Goal: Information Seeking & Learning: Learn about a topic

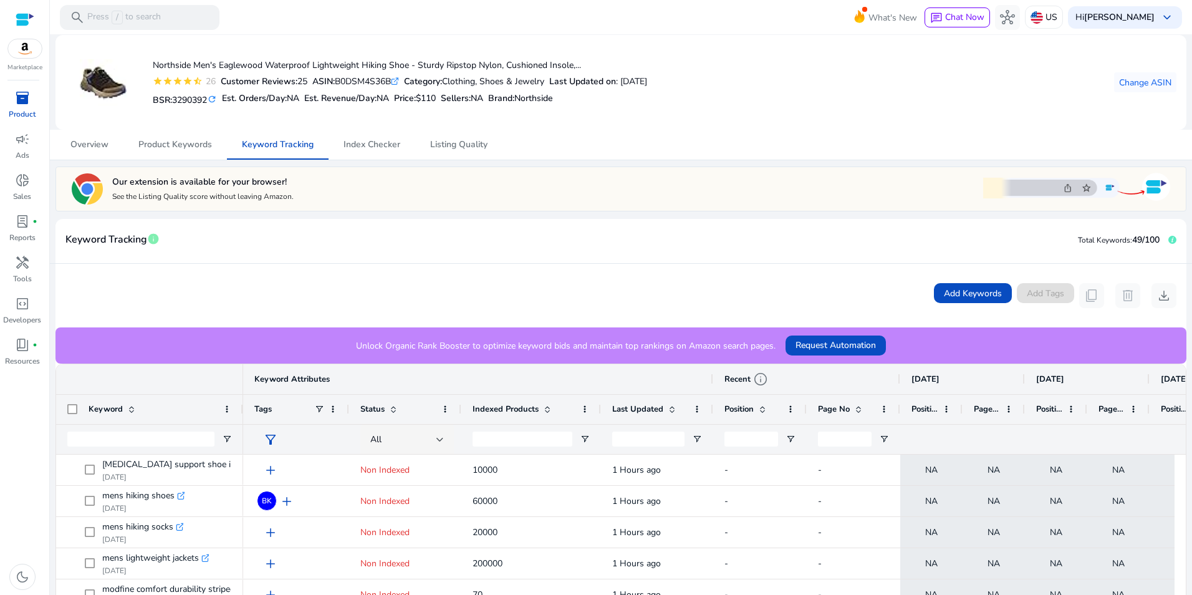
scroll to position [271, 0]
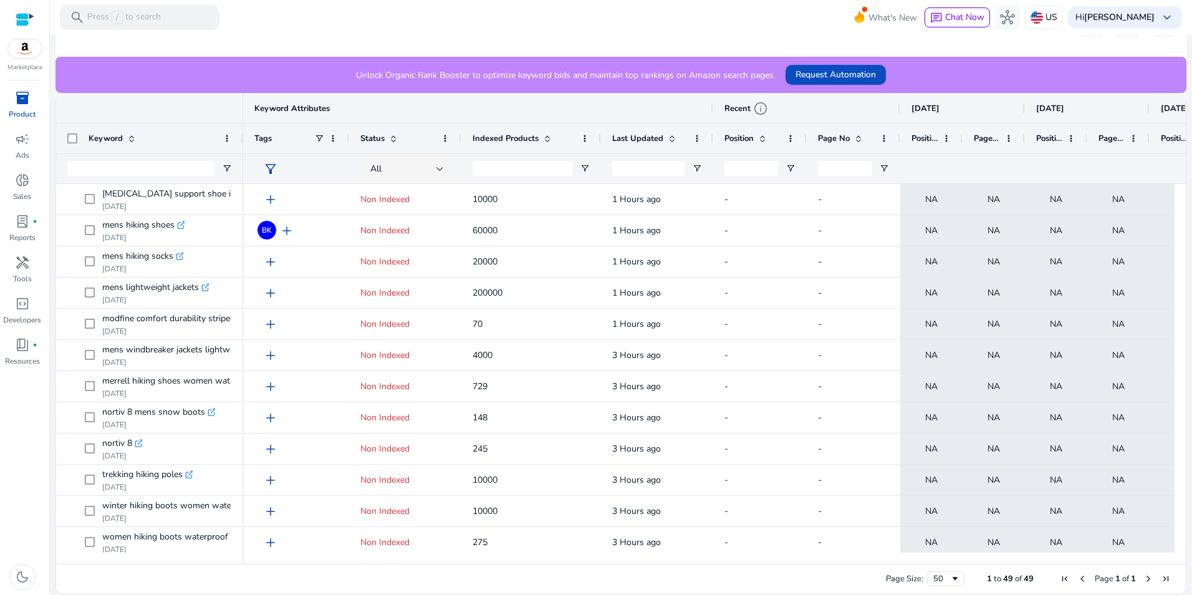
click at [22, 107] on div "inventory_2" at bounding box center [22, 98] width 35 height 20
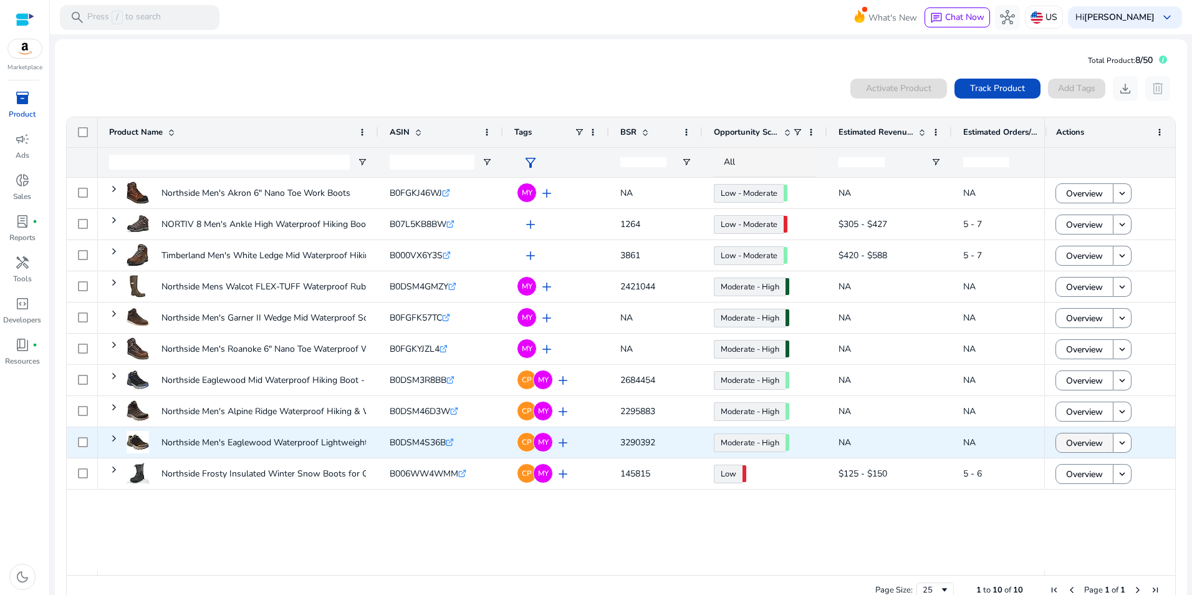
click at [1082, 446] on span "Overview" at bounding box center [1084, 443] width 37 height 26
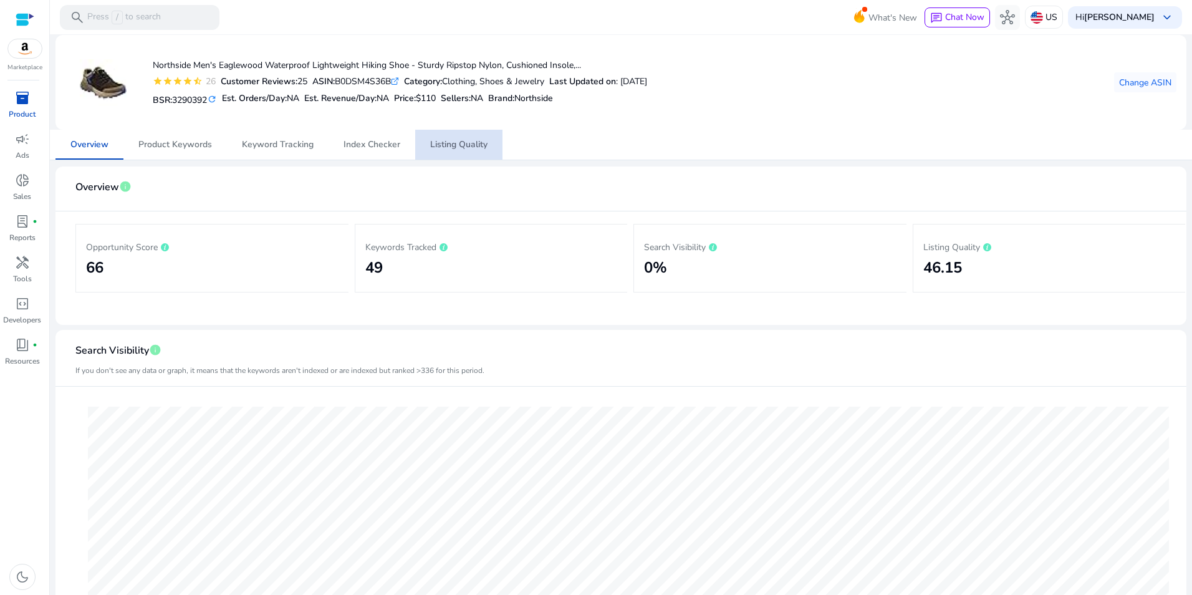
click at [464, 144] on span "Listing Quality" at bounding box center [458, 144] width 57 height 9
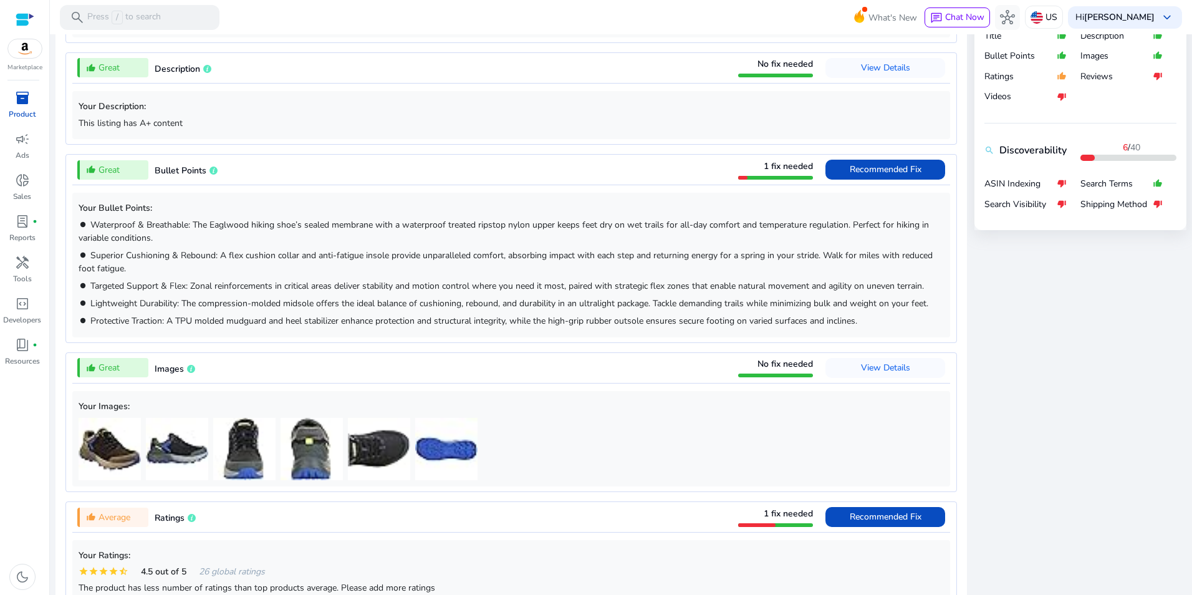
scroll to position [555, 0]
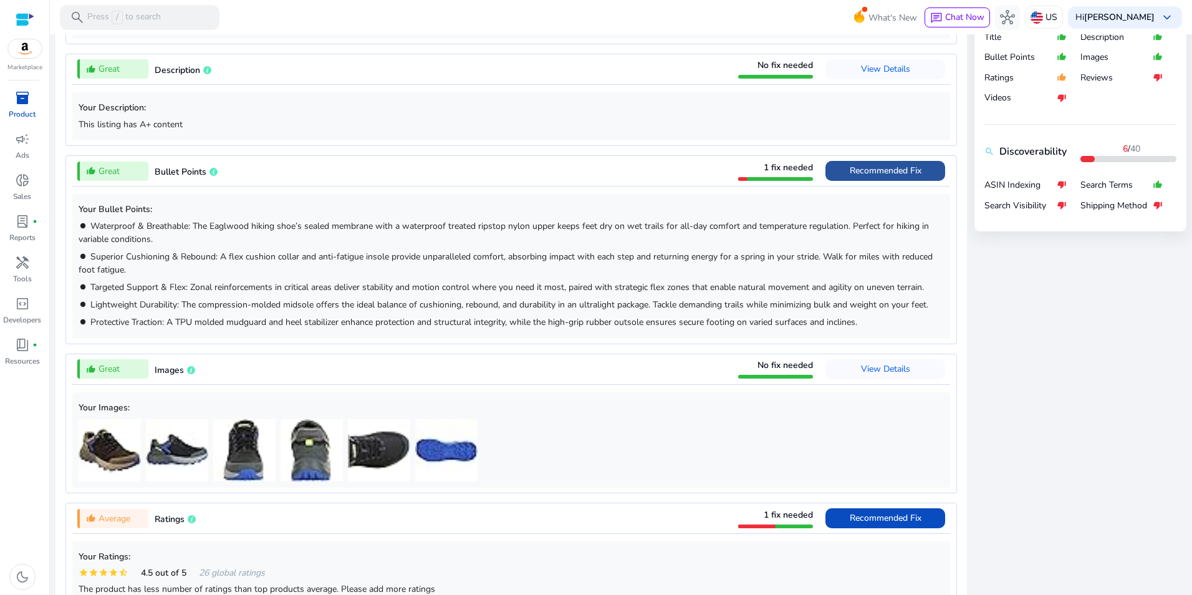
click at [867, 173] on span "Recommended Fix" at bounding box center [886, 171] width 72 height 12
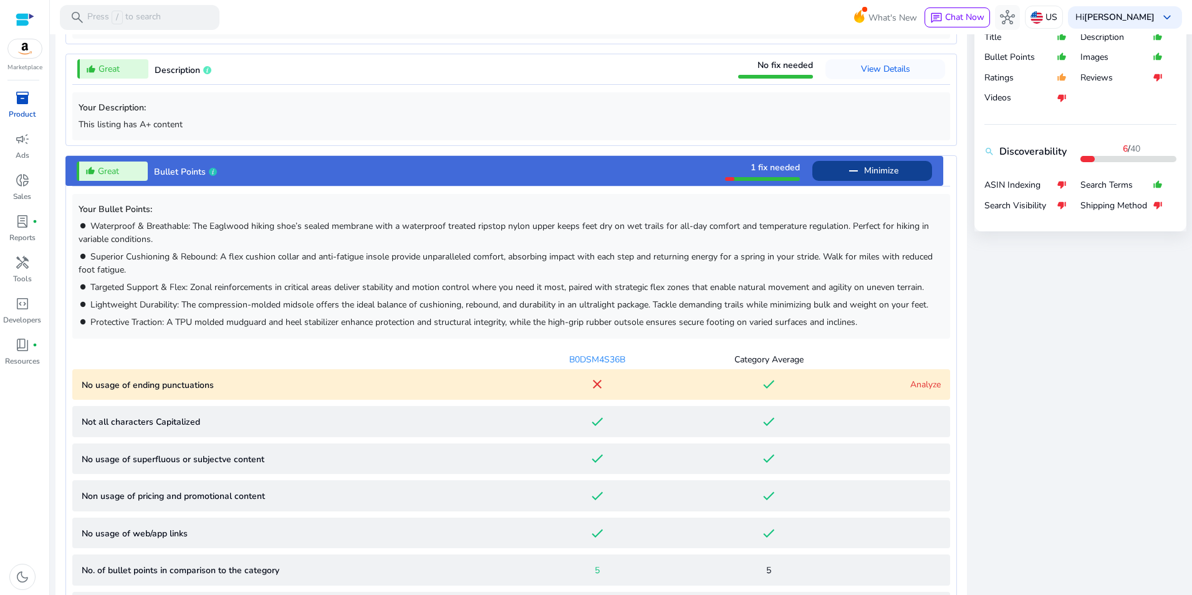
scroll to position [710, 0]
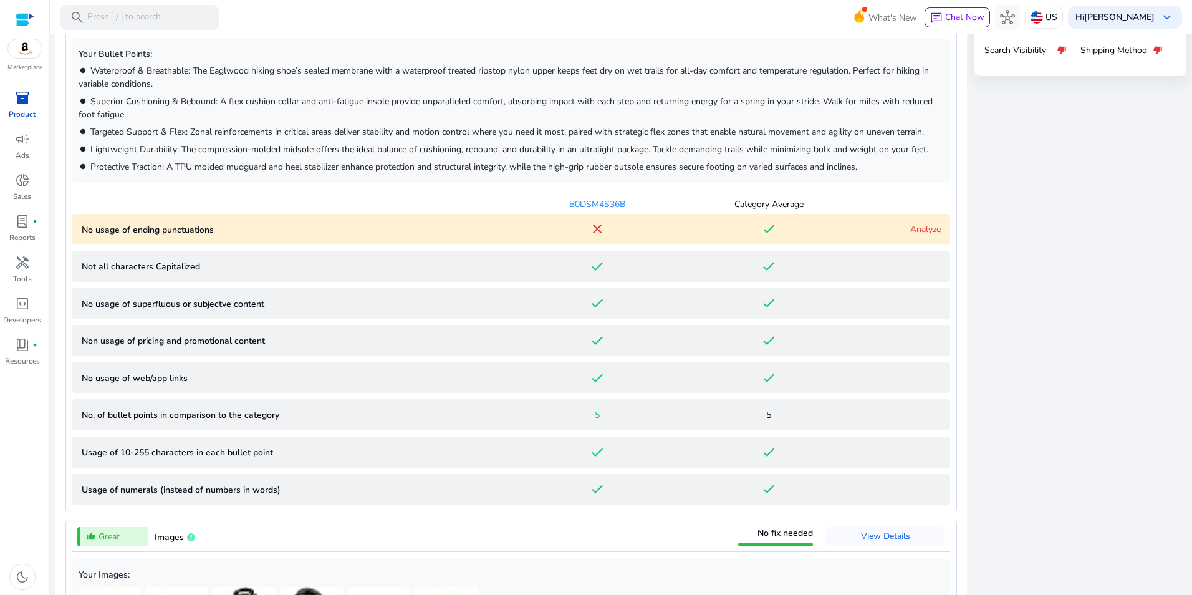
click at [913, 224] on link "Analyze" at bounding box center [925, 229] width 31 height 12
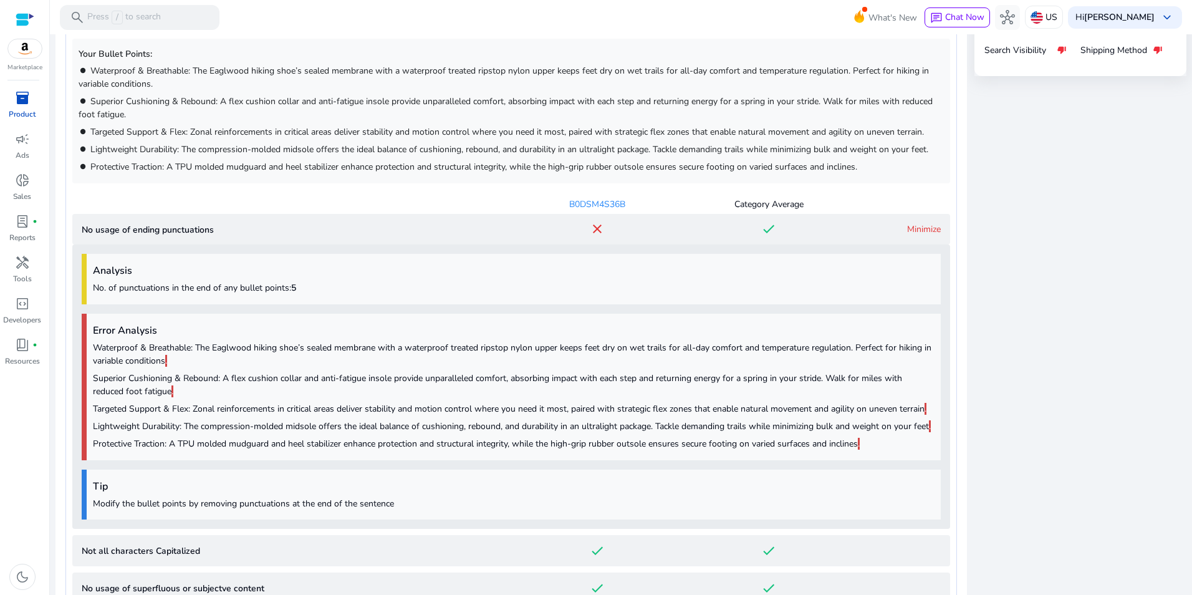
scroll to position [924, 0]
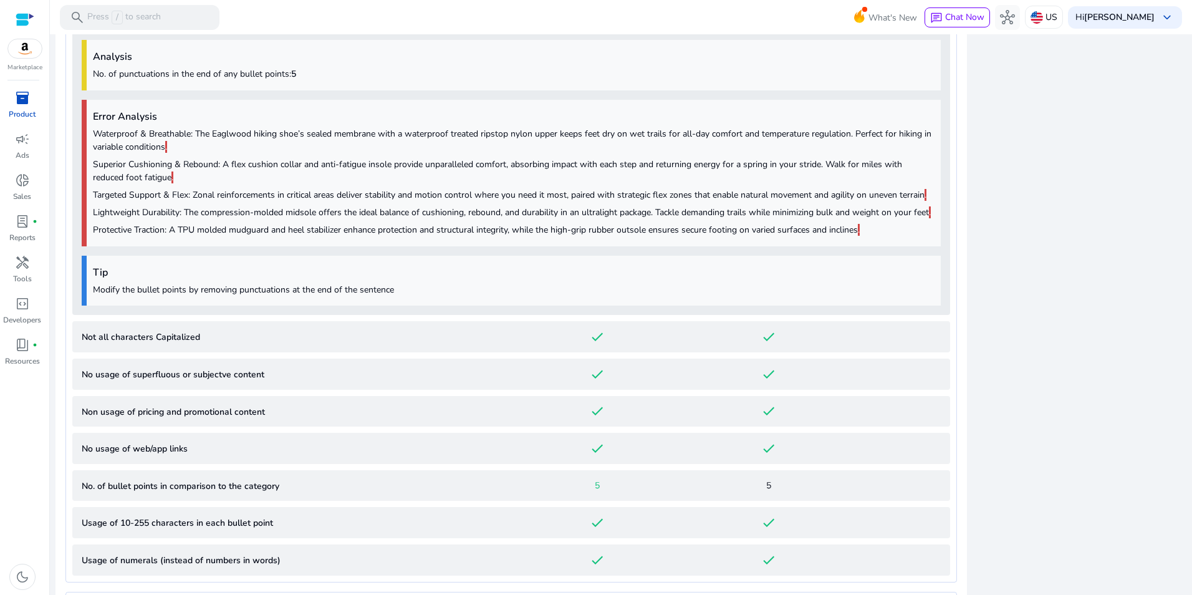
click at [1028, 186] on div "close Our extension is available for your browser! See the Listing Quality scor…" at bounding box center [1080, 380] width 212 height 1746
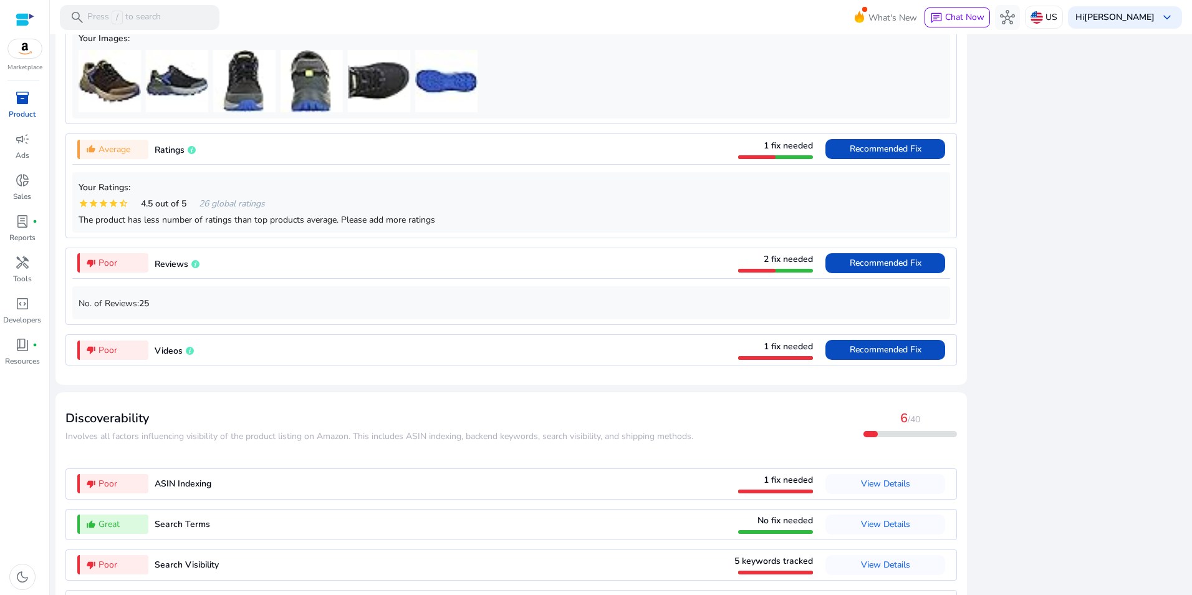
scroll to position [1613, 0]
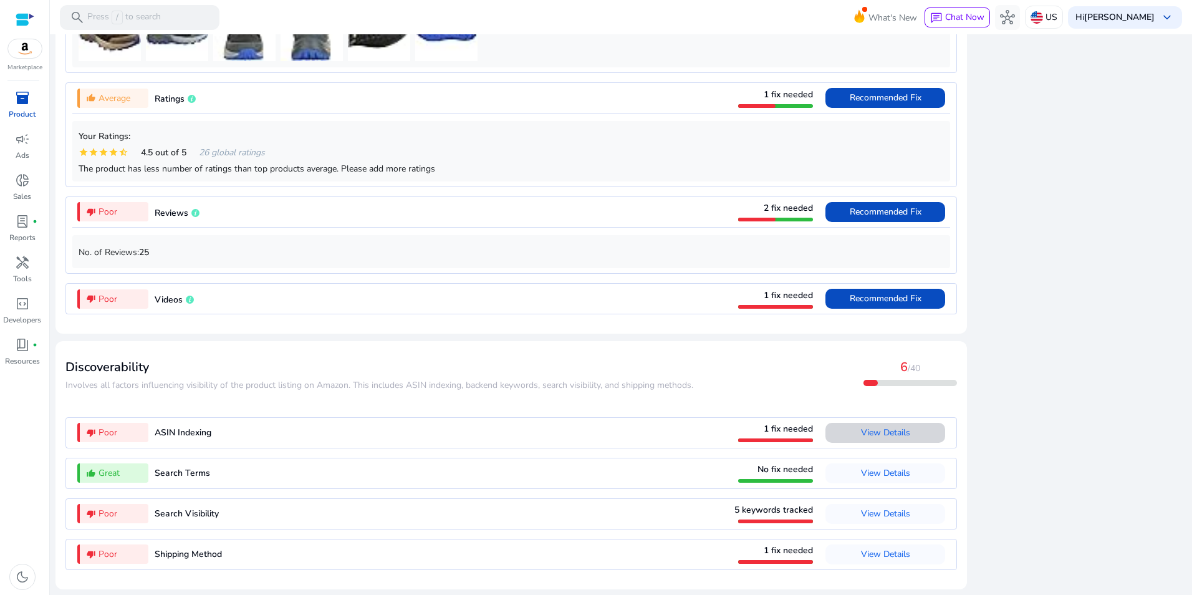
click at [882, 430] on span "View Details" at bounding box center [885, 432] width 49 height 12
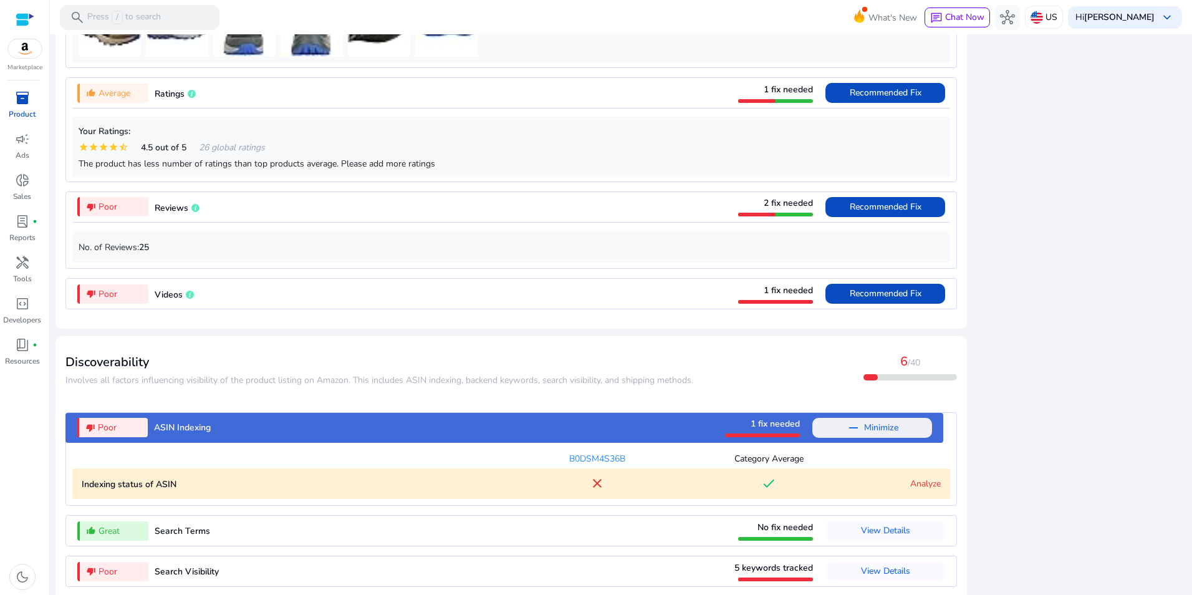
scroll to position [1042, 0]
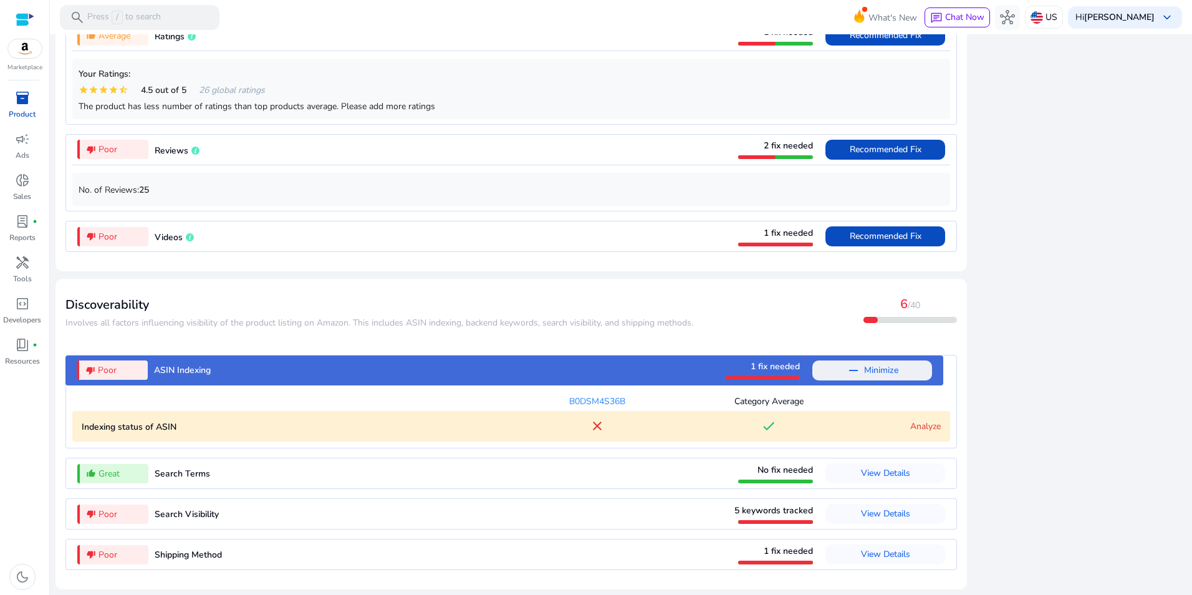
click at [920, 491] on app-lqi-attribute-container "thumb_up_alt Great Search Terms No fix needed View Details" at bounding box center [511, 478] width 892 height 41
click at [925, 424] on link "Analyze" at bounding box center [925, 426] width 31 height 12
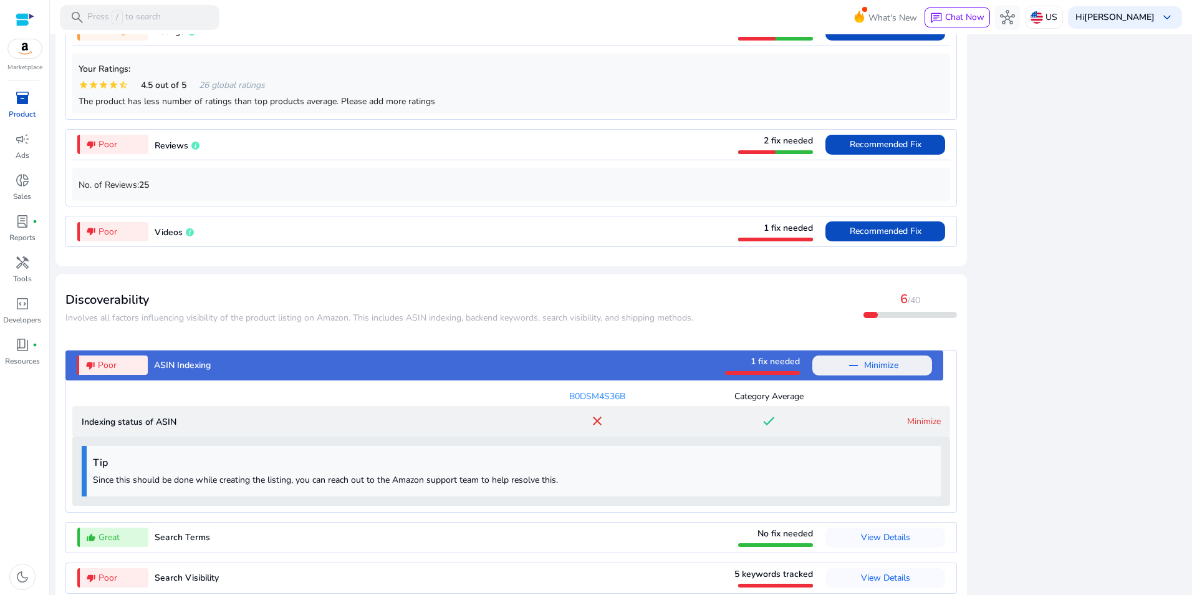
scroll to position [1112, 0]
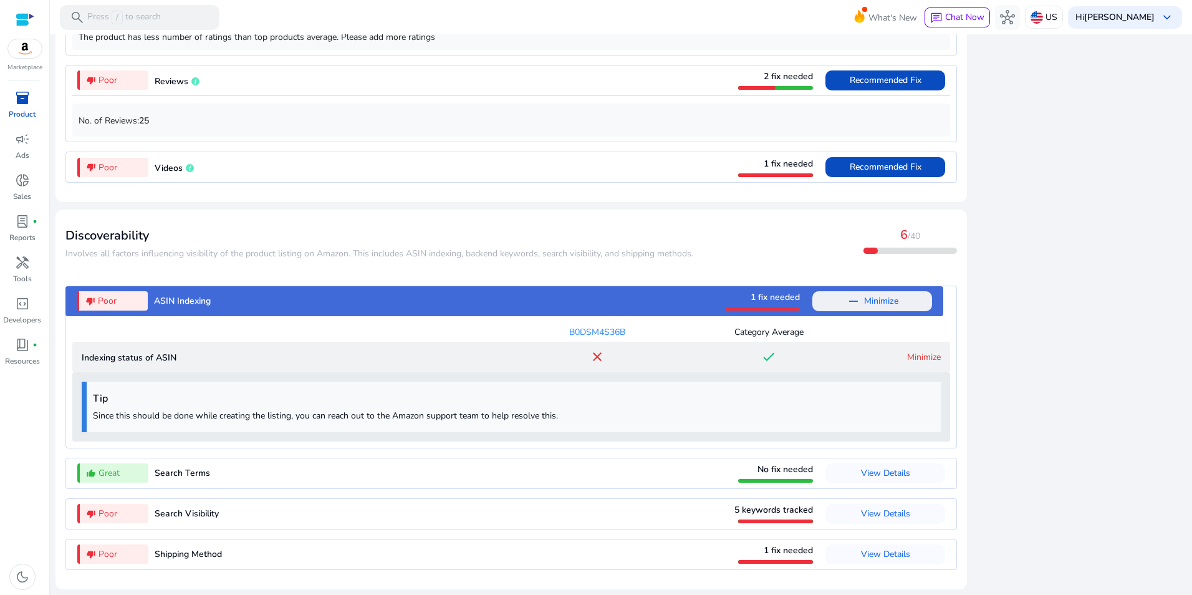
click at [93, 358] on p "Indexing status of ASIN" at bounding box center [297, 357] width 430 height 13
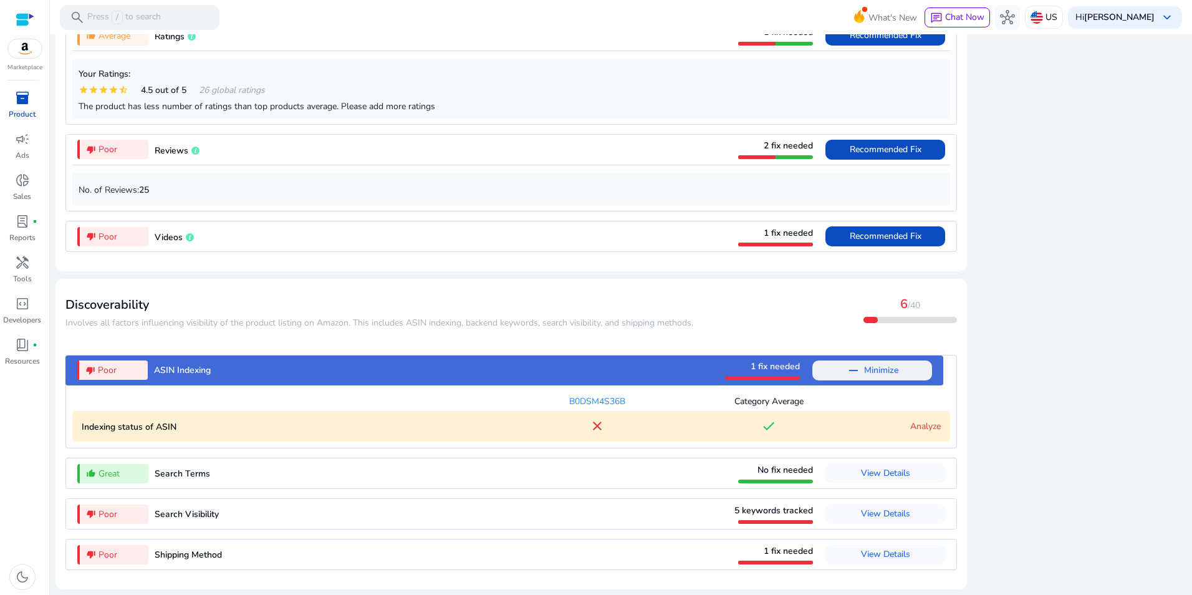
scroll to position [1042, 0]
click at [97, 368] on div "thumb_down_alt Poor" at bounding box center [112, 369] width 71 height 19
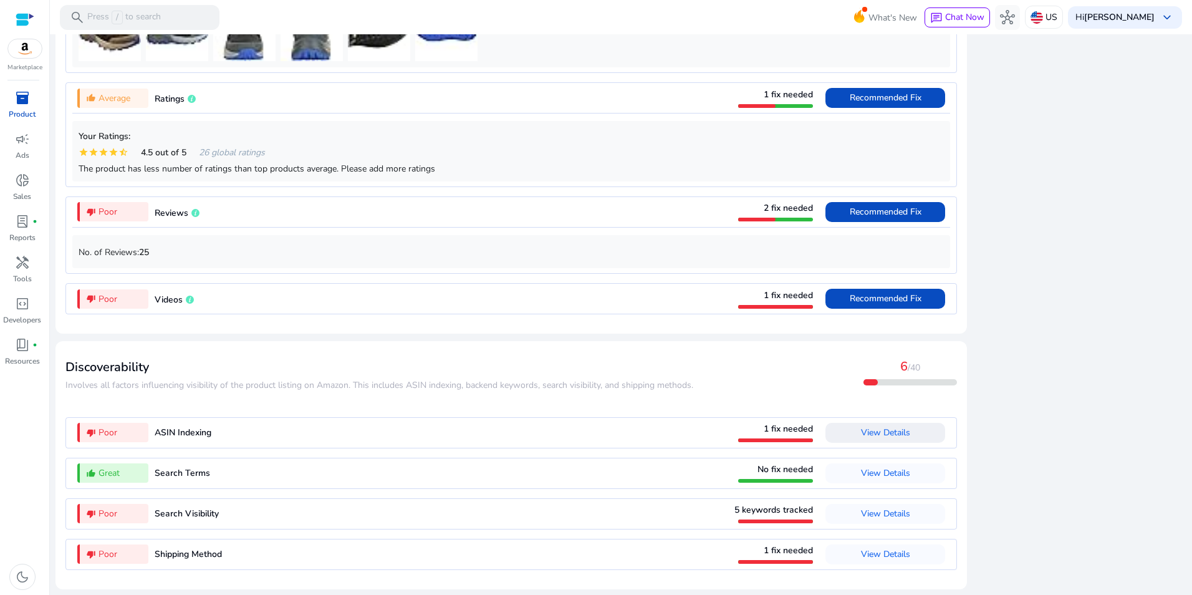
scroll to position [980, 0]
click at [910, 434] on span at bounding box center [885, 433] width 120 height 30
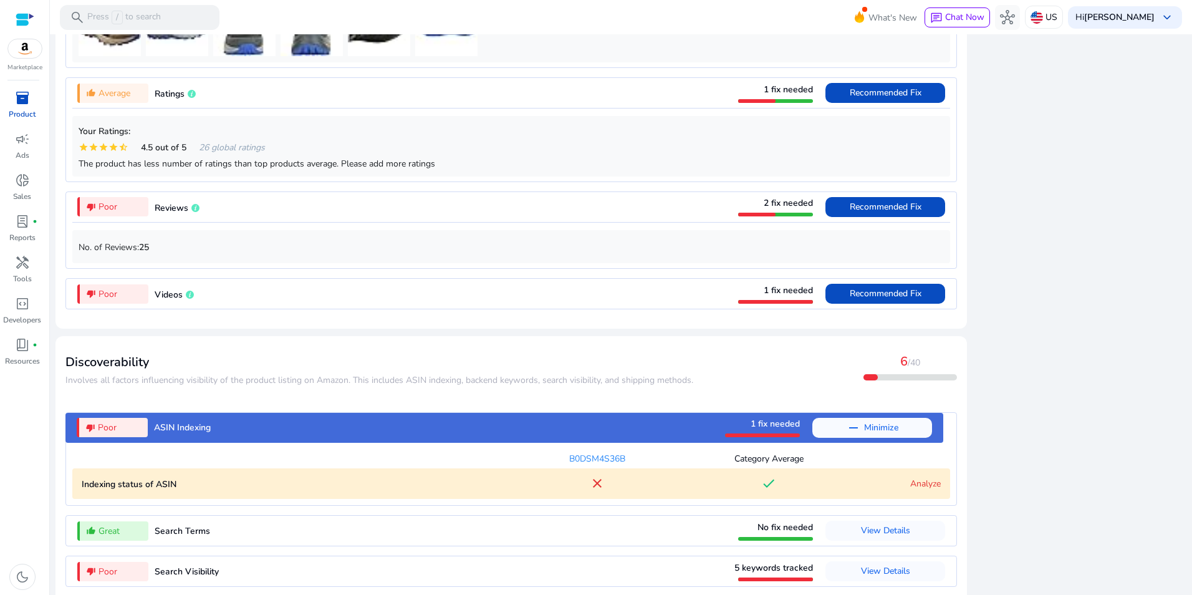
scroll to position [1042, 0]
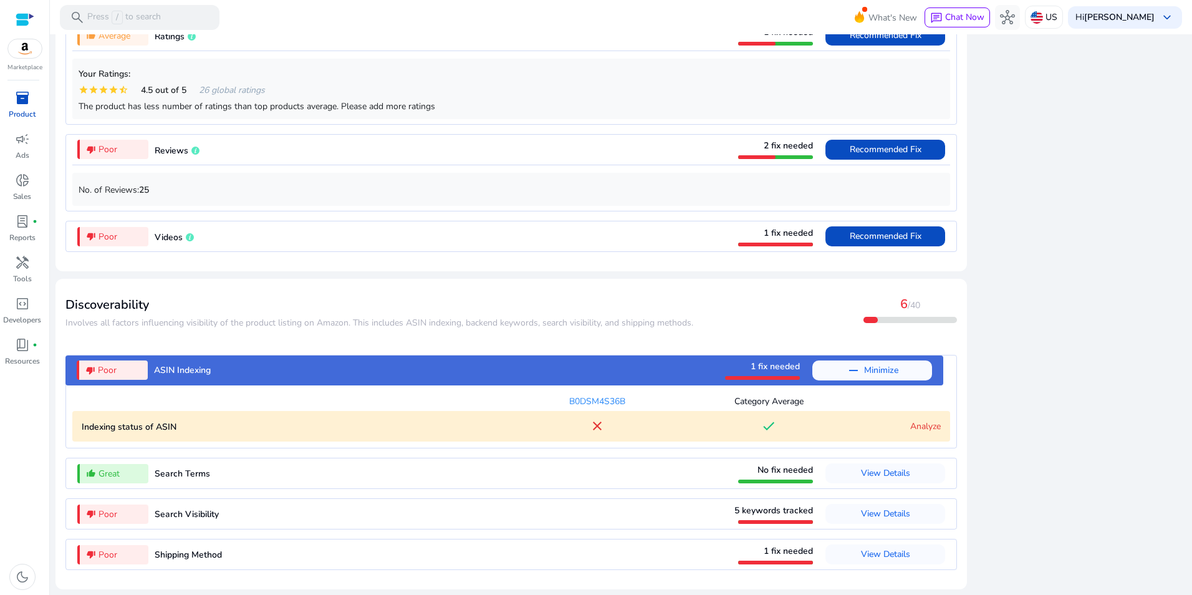
click at [600, 461] on div "thumb_up_alt Great Search Terms No fix needed View Details" at bounding box center [511, 473] width 878 height 30
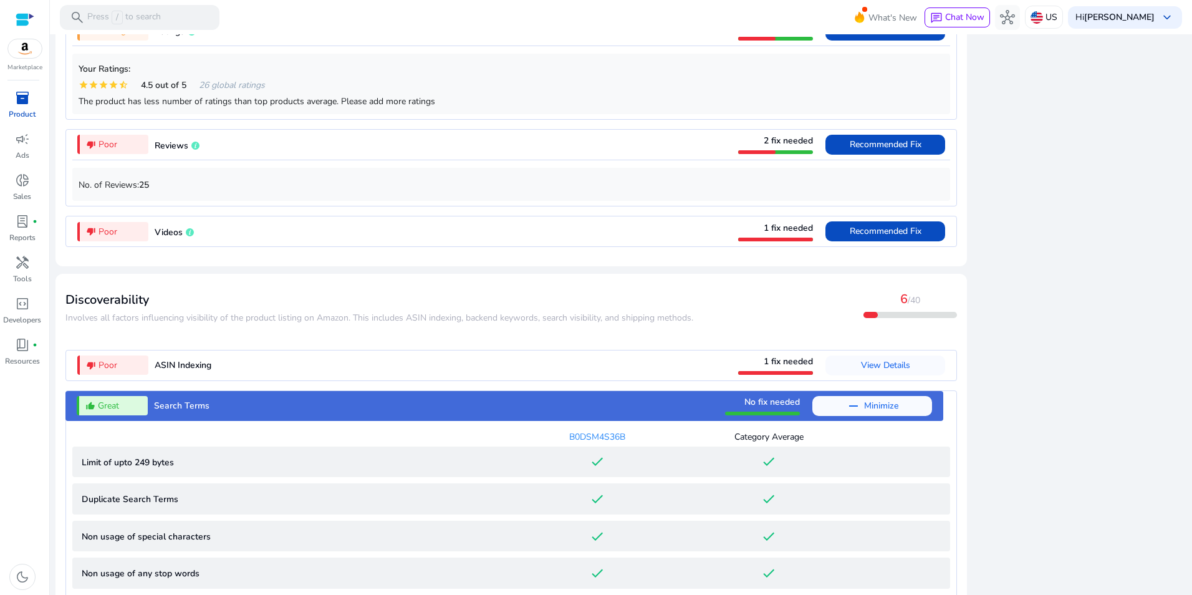
scroll to position [1228, 0]
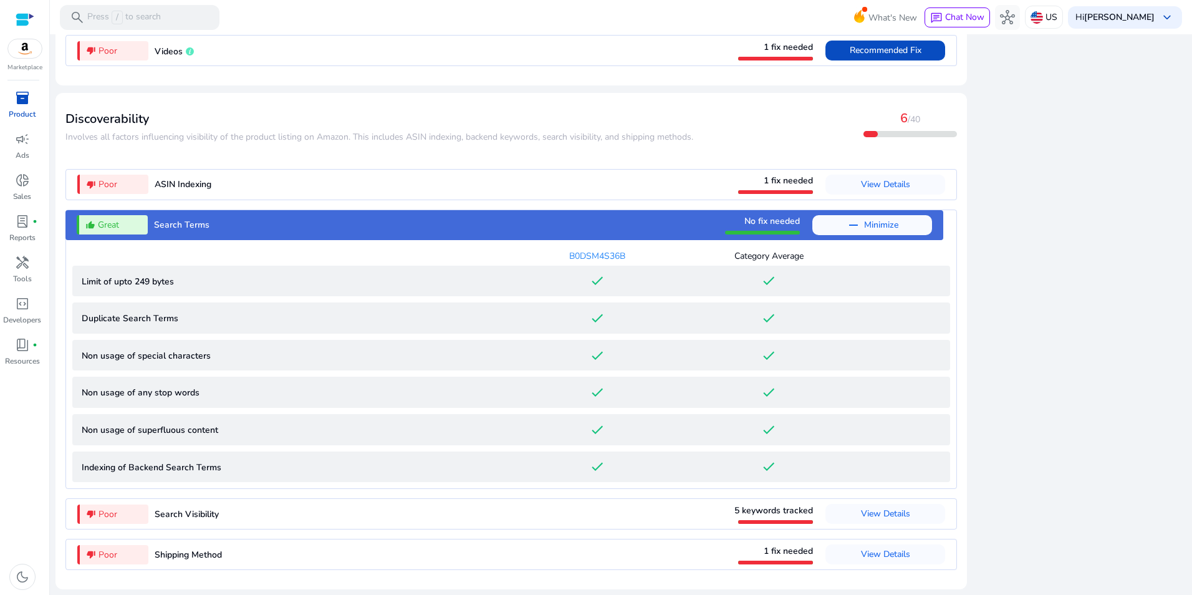
click at [901, 516] on span "View Details" at bounding box center [885, 513] width 49 height 12
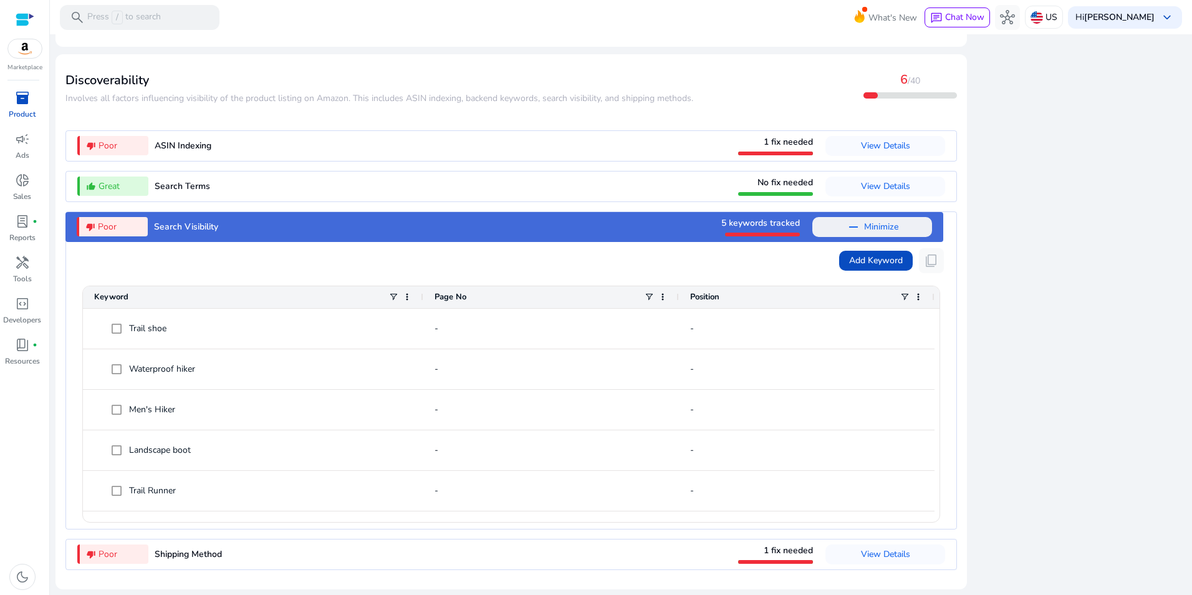
click at [910, 148] on span at bounding box center [885, 146] width 120 height 30
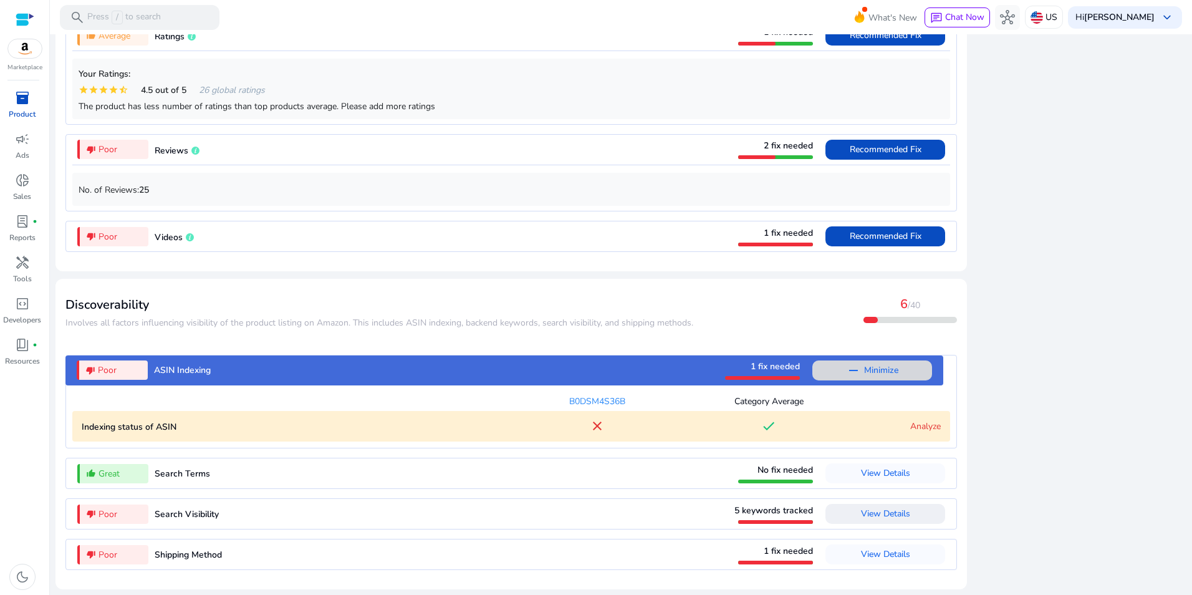
scroll to position [1042, 0]
click at [915, 431] on link "Analyze" at bounding box center [925, 426] width 31 height 12
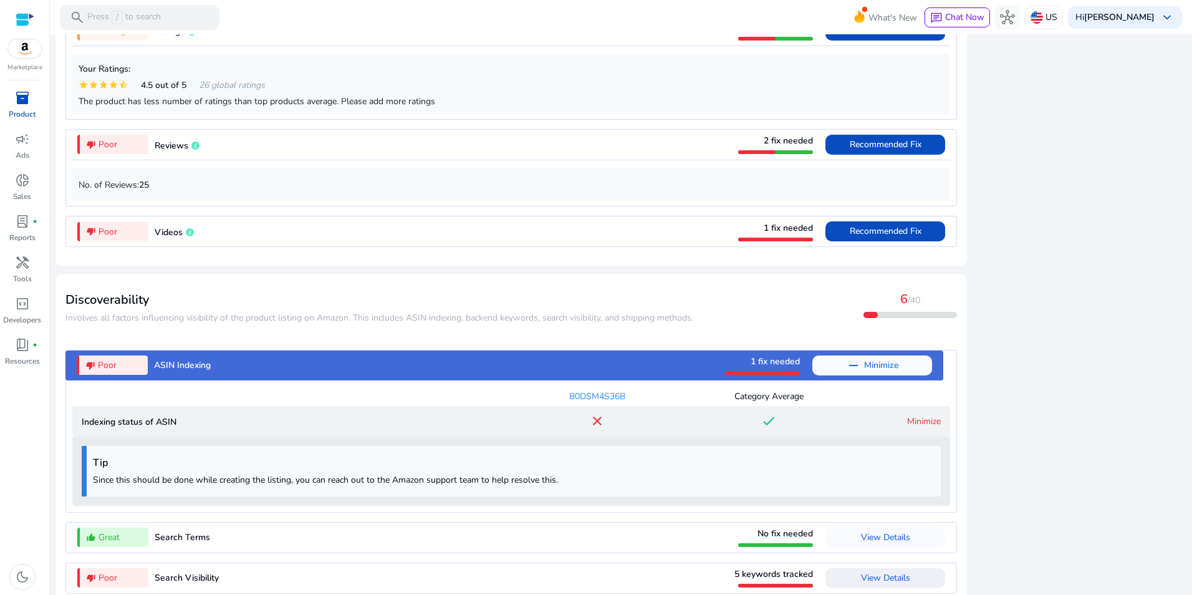
scroll to position [1112, 0]
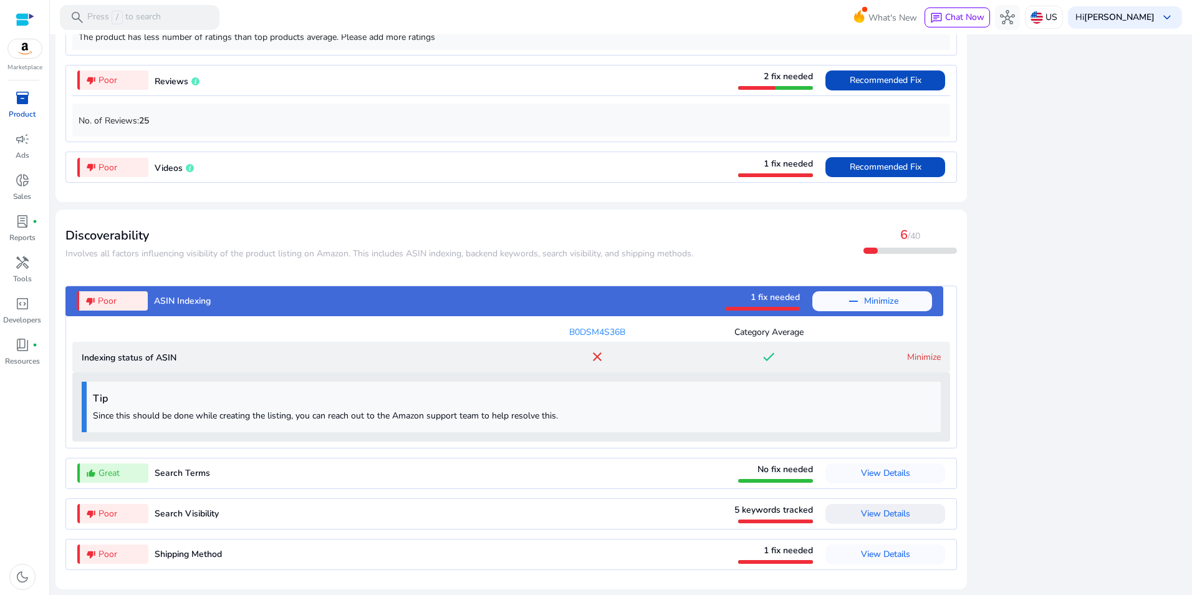
drag, startPoint x: 629, startPoint y: 327, endPoint x: 564, endPoint y: 328, distance: 64.9
click at [564, 328] on div "B0DSM4S36B" at bounding box center [597, 331] width 172 height 13
copy div "B0DSM4S36B"
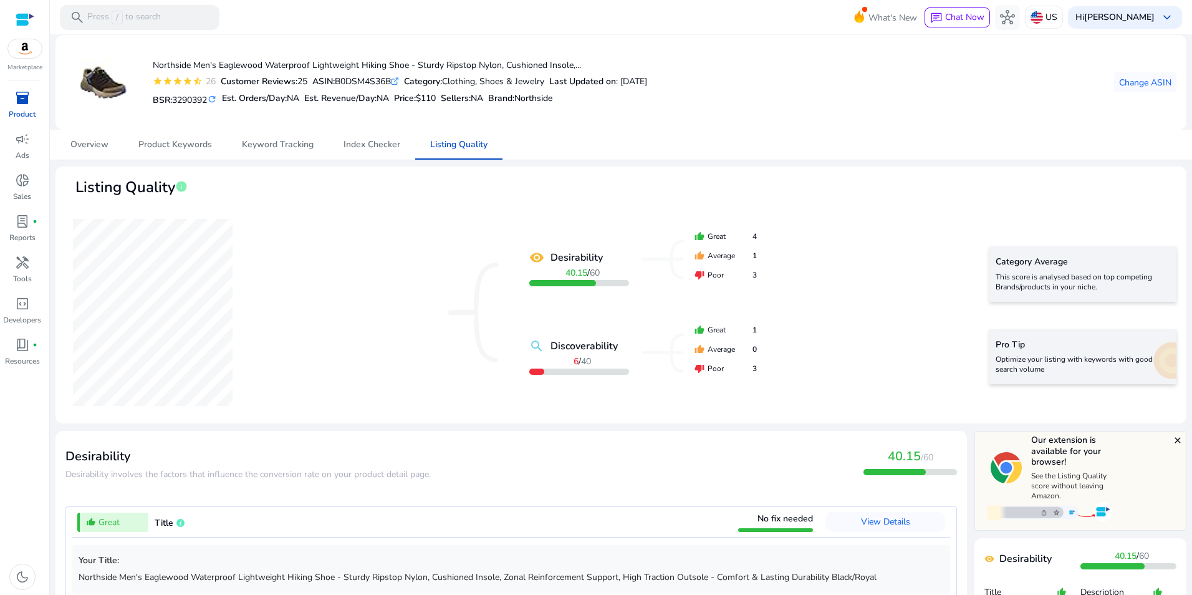
click at [866, 352] on div "remove_red_eye Desirability 40.15 / 60 search Discoverability 6 / 40 thumb_up G…" at bounding box center [620, 312] width 1111 height 202
